Goal: Find specific page/section: Find specific page/section

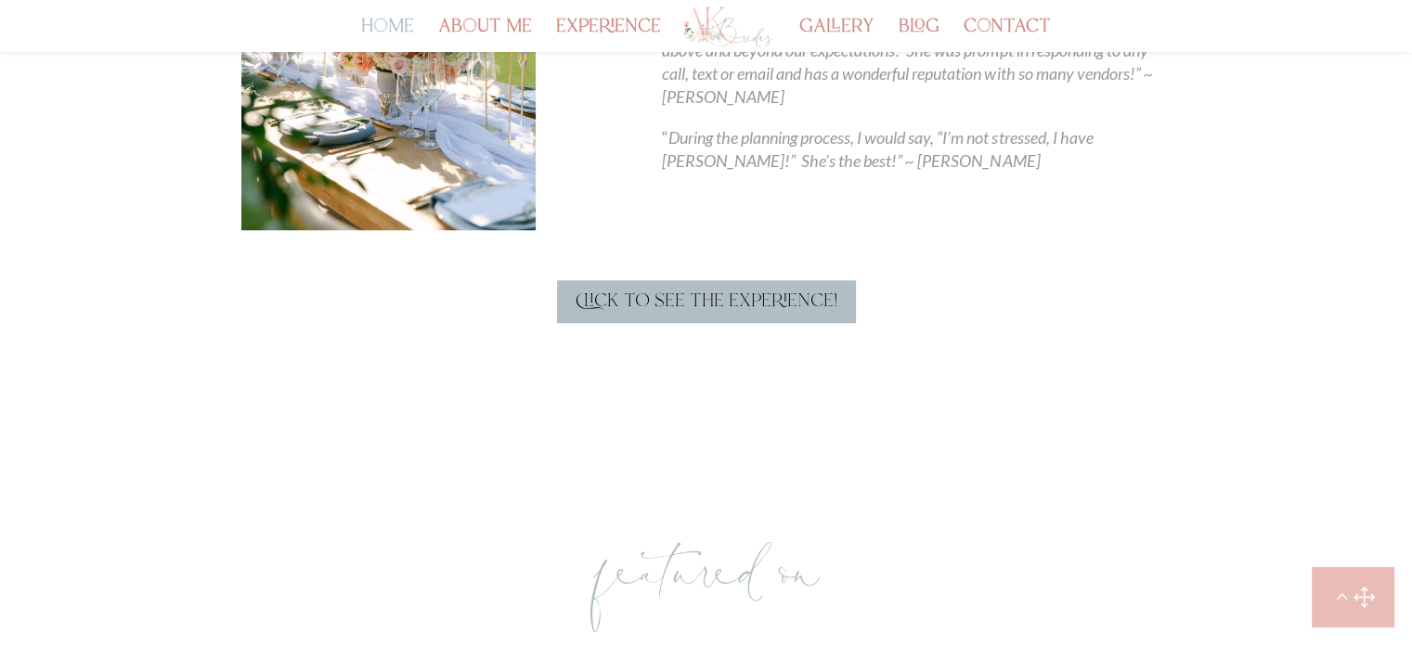
scroll to position [1221, 0]
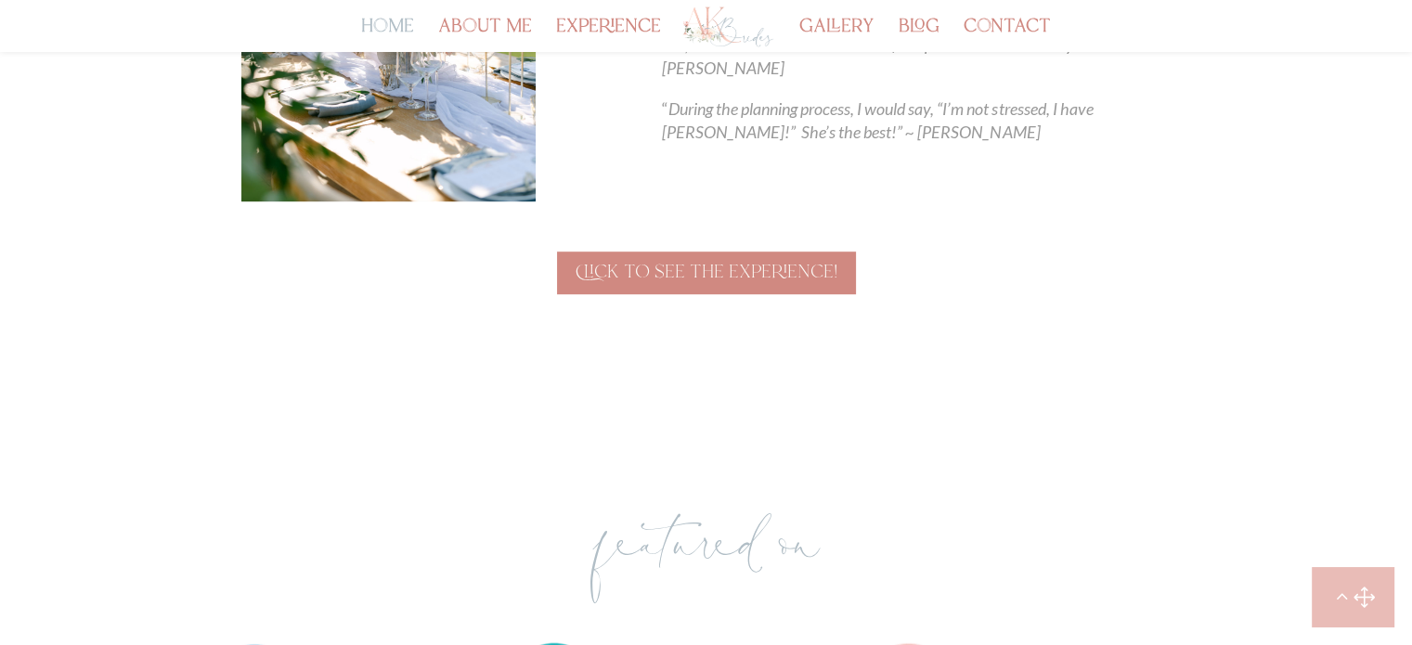
click at [618, 283] on link "Click to see the experience!" at bounding box center [706, 273] width 299 height 43
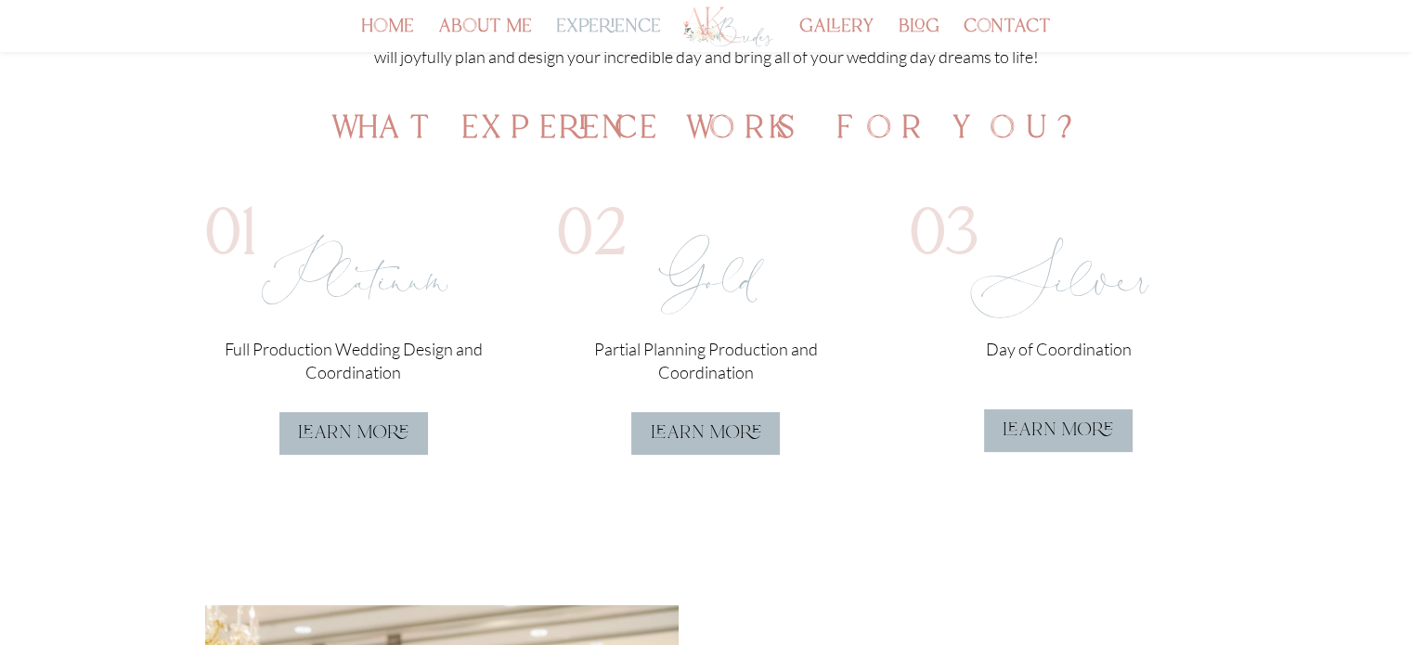
scroll to position [474, 0]
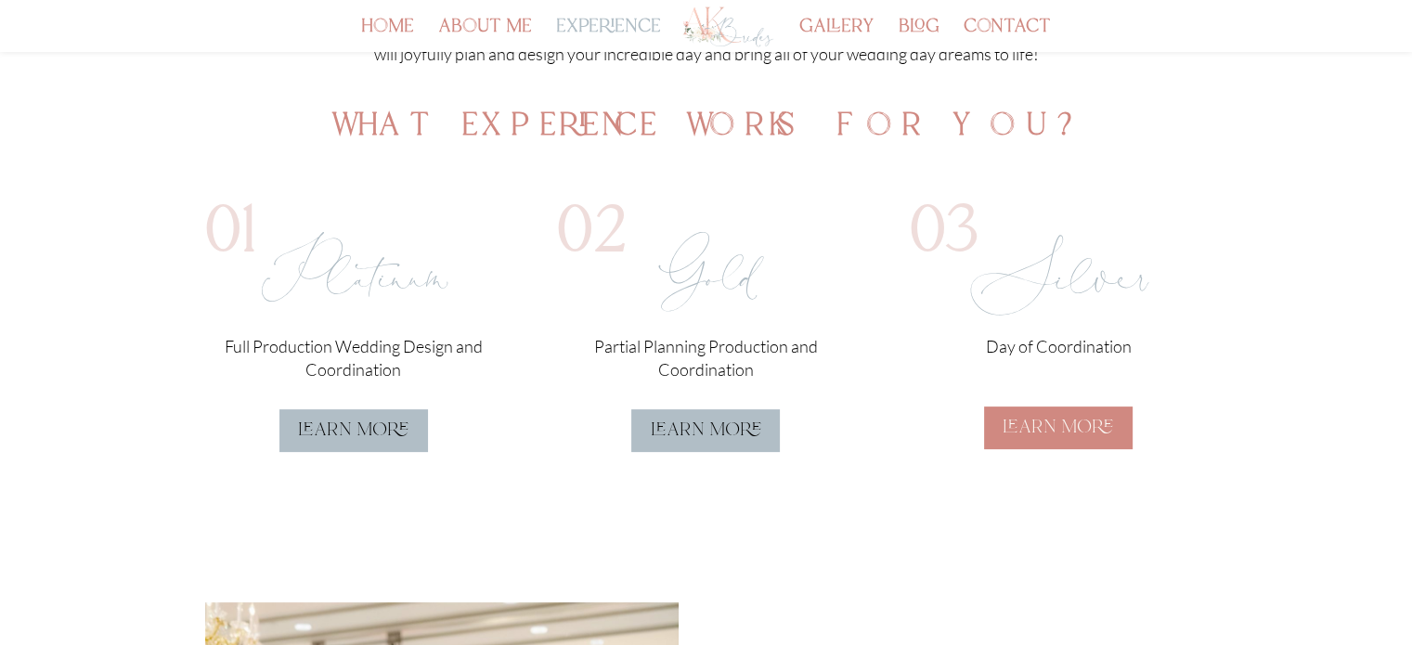
click at [1020, 422] on link "learn more" at bounding box center [1058, 428] width 149 height 43
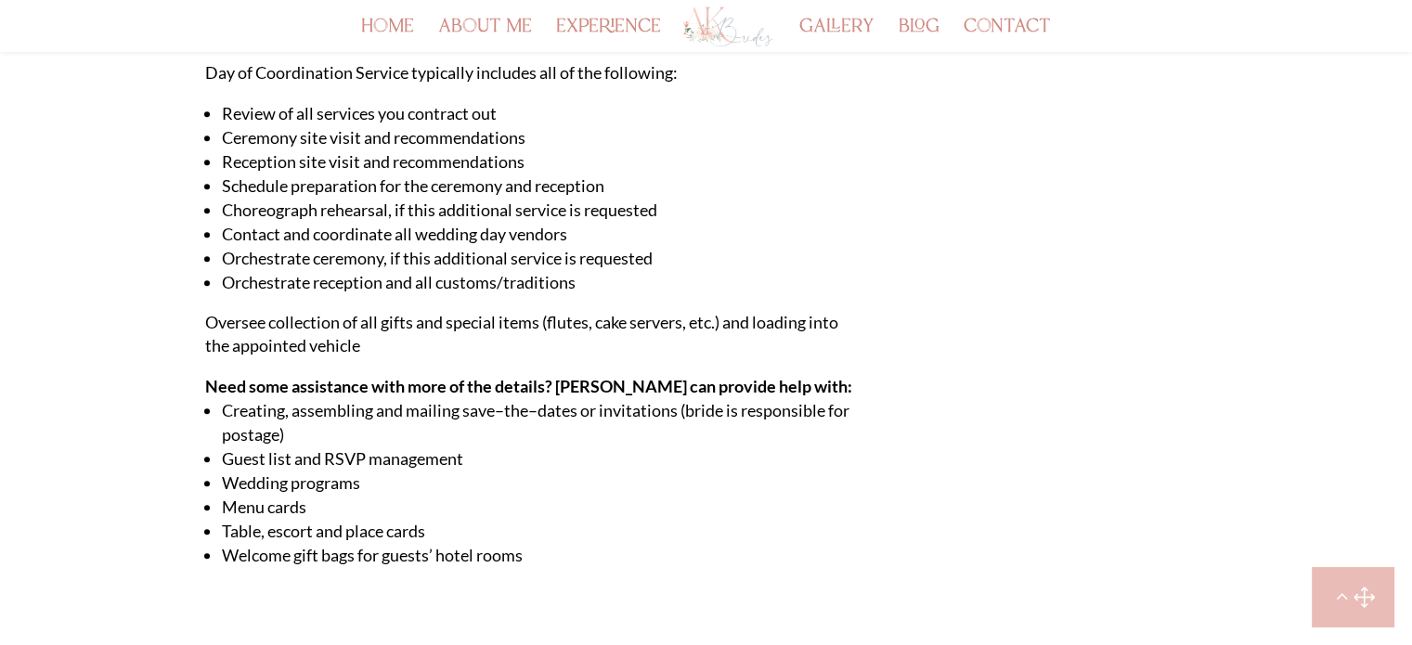
scroll to position [1319, 0]
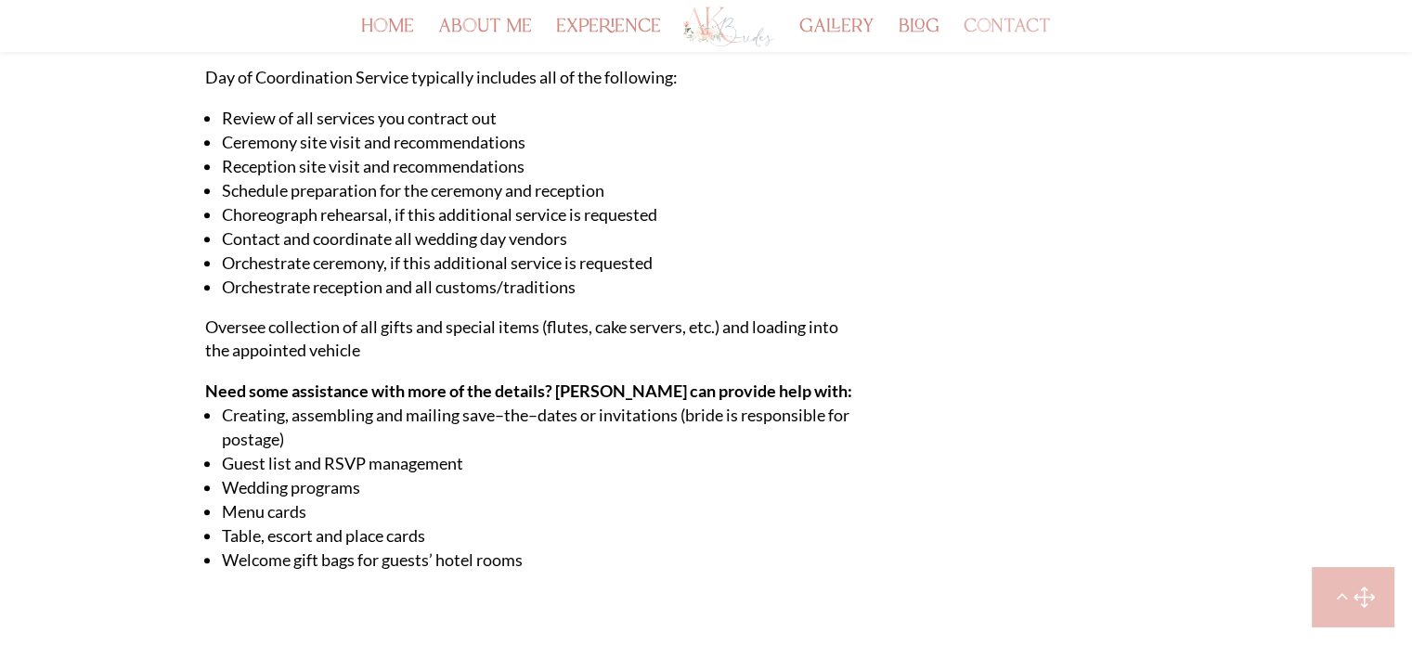
click at [1003, 36] on link "contact" at bounding box center [1007, 36] width 87 height 32
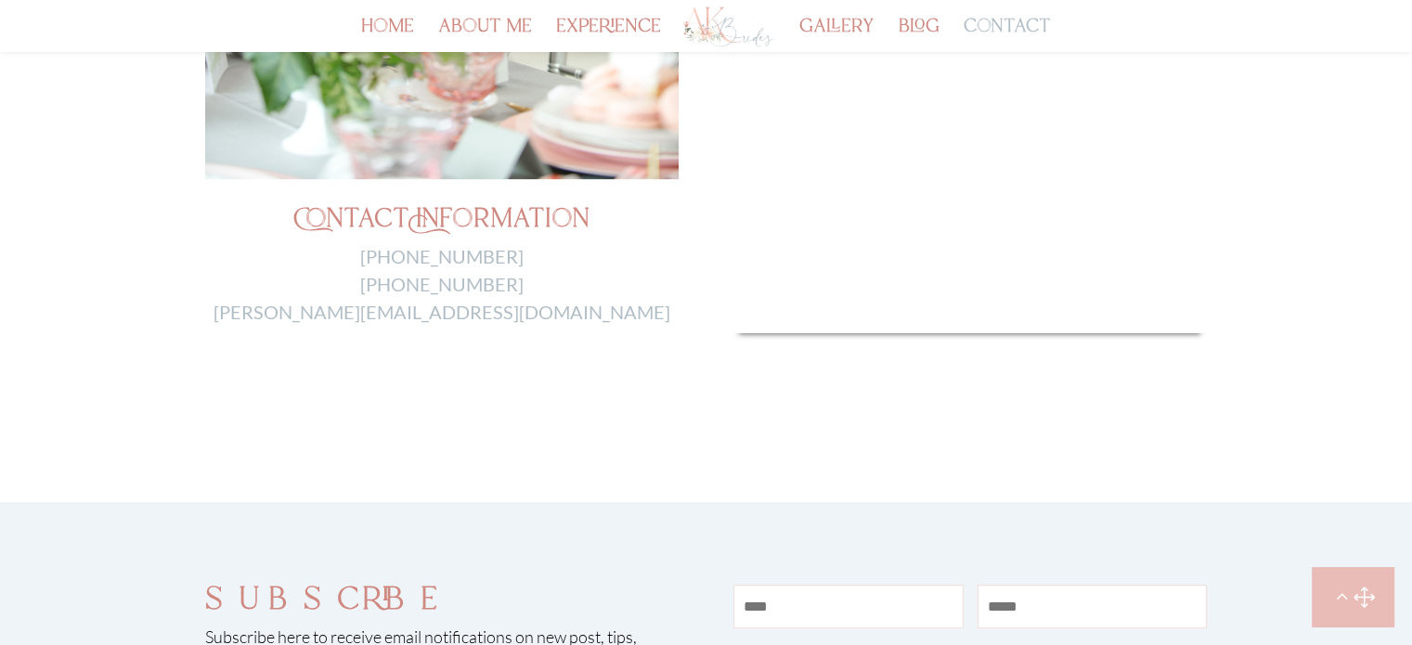
scroll to position [849, 0]
